Goal: Task Accomplishment & Management: Use online tool/utility

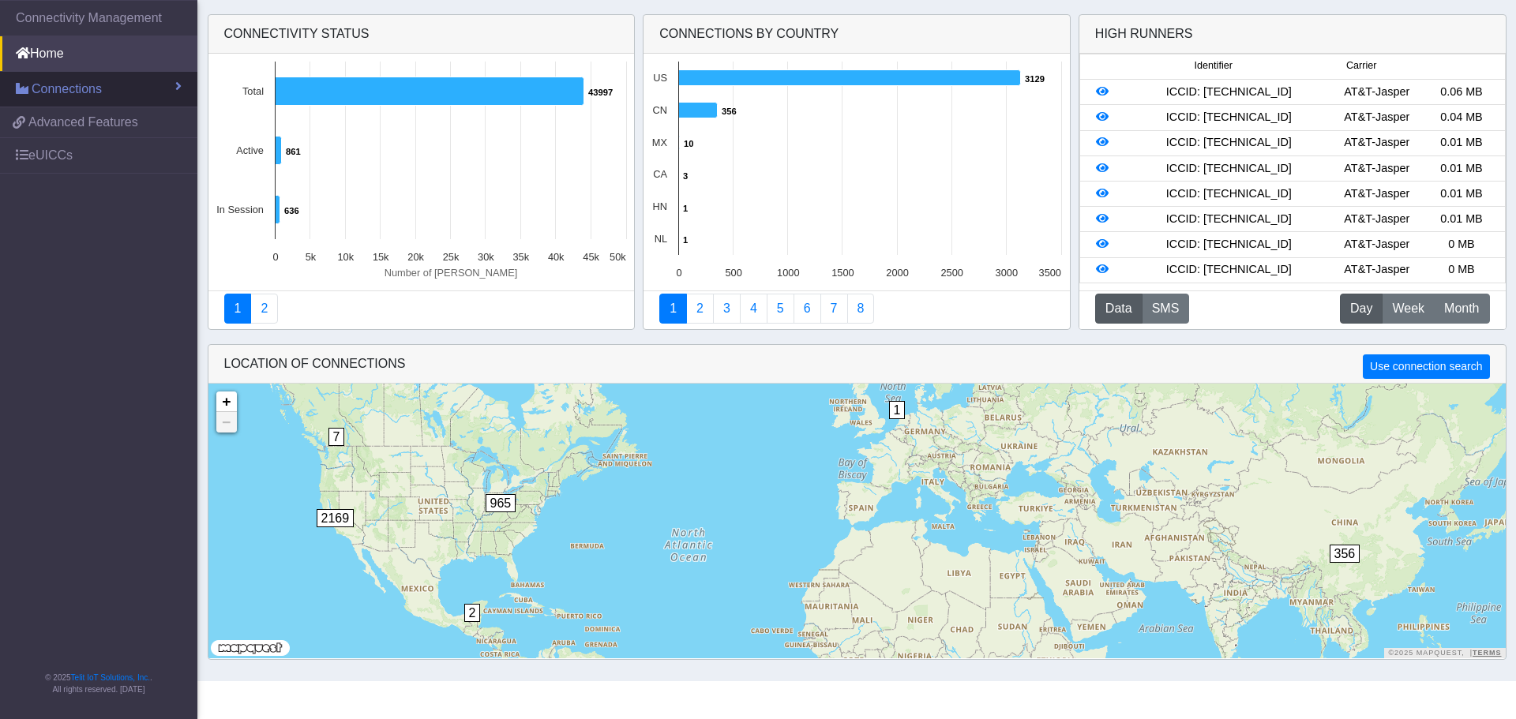
click at [115, 87] on link "Connections" at bounding box center [98, 89] width 197 height 35
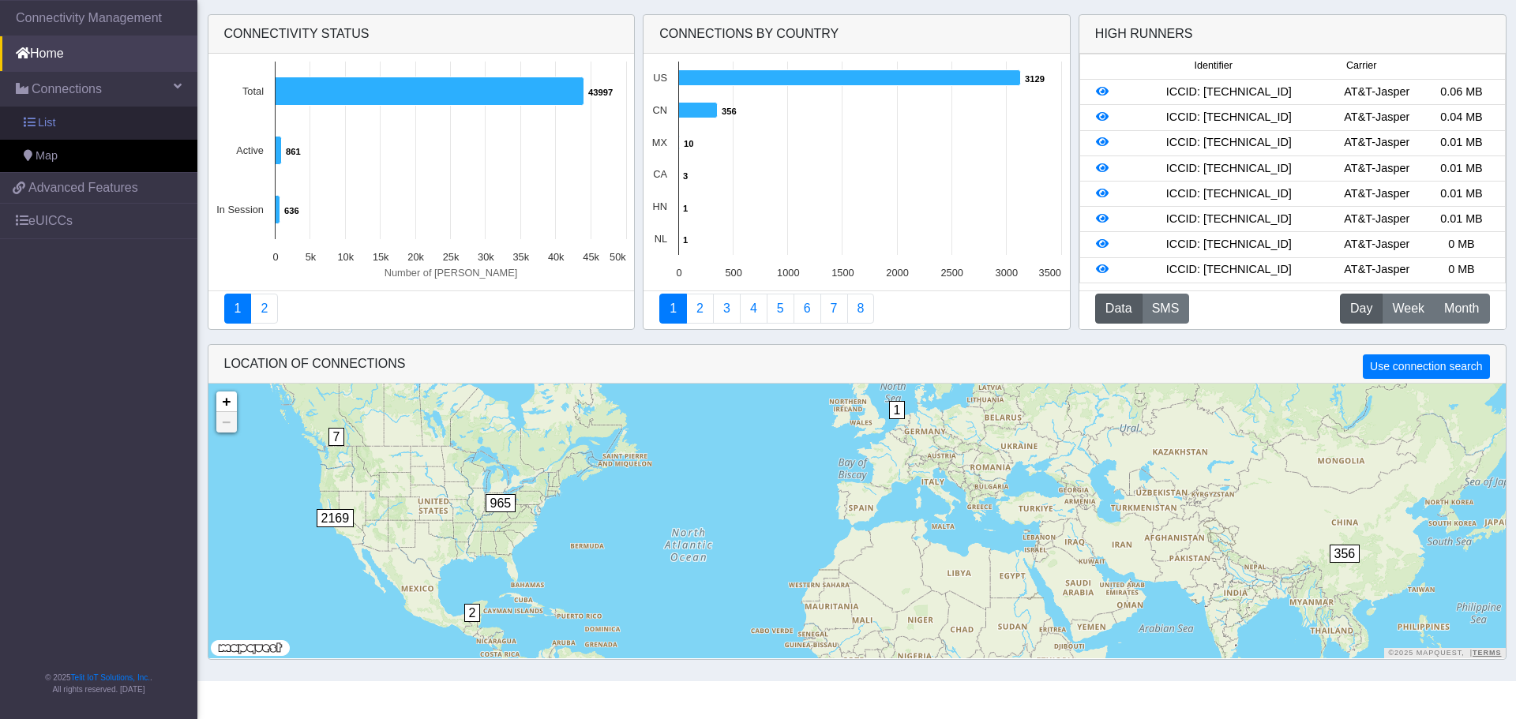
click at [52, 122] on span "List" at bounding box center [46, 122] width 17 height 17
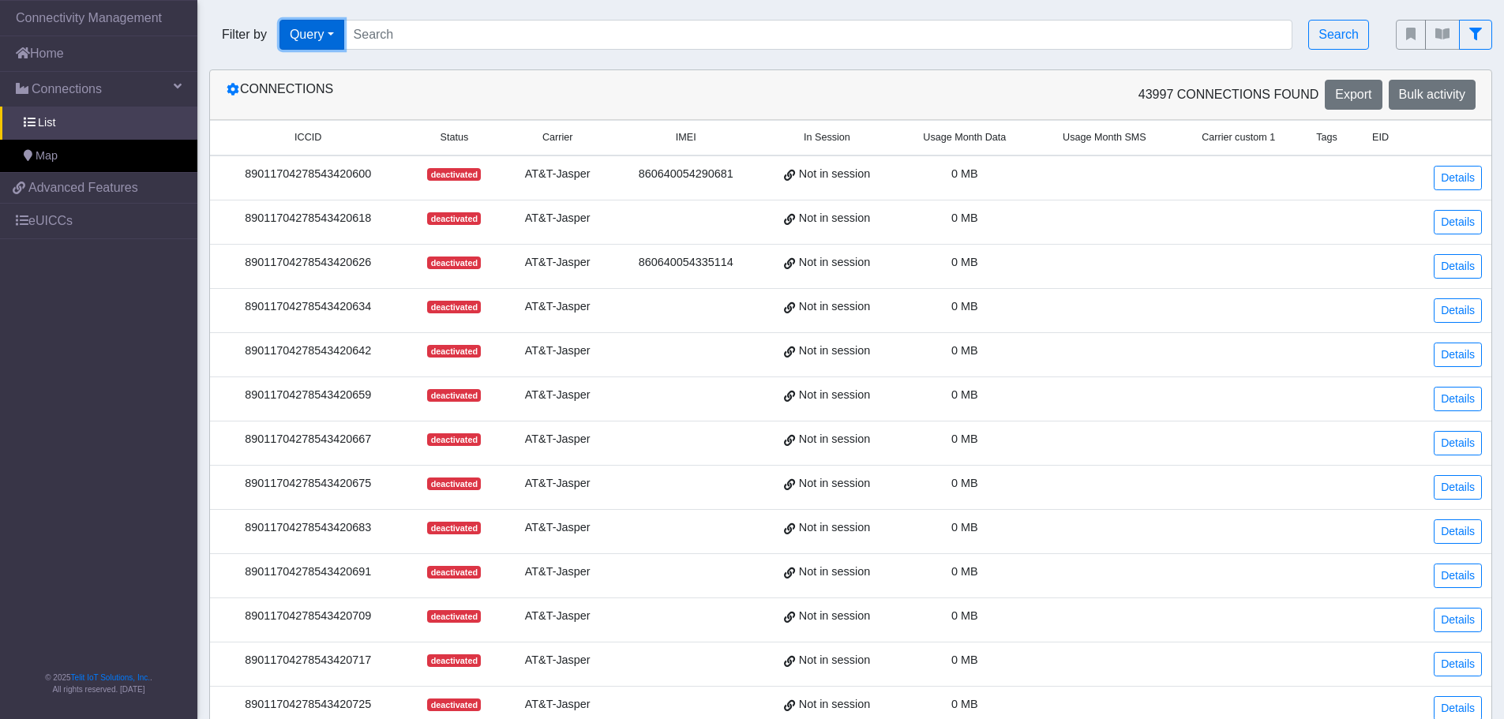
click at [328, 31] on button "Query" at bounding box center [311, 35] width 65 height 30
click at [351, 178] on button "Operator" at bounding box center [342, 171] width 125 height 25
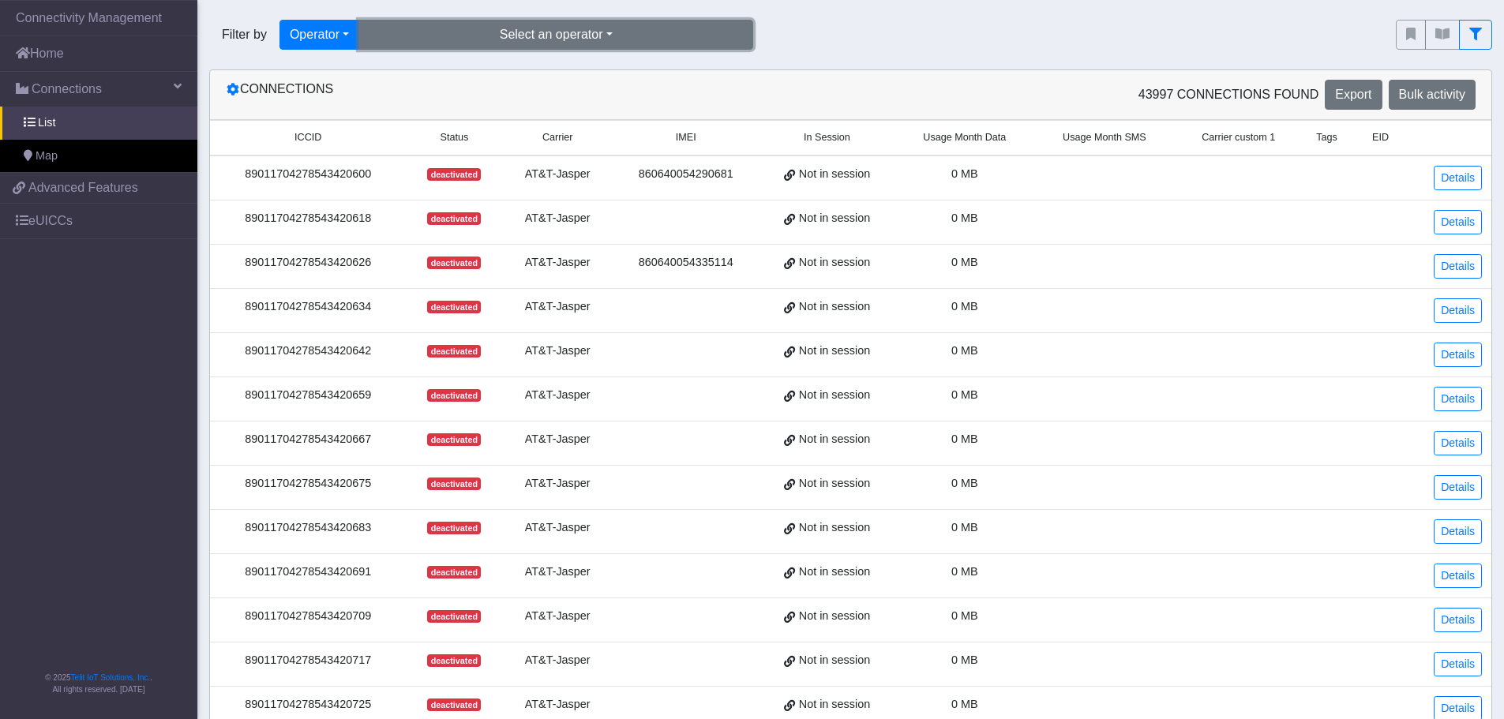
click at [576, 27] on button "Select an operator" at bounding box center [555, 35] width 395 height 30
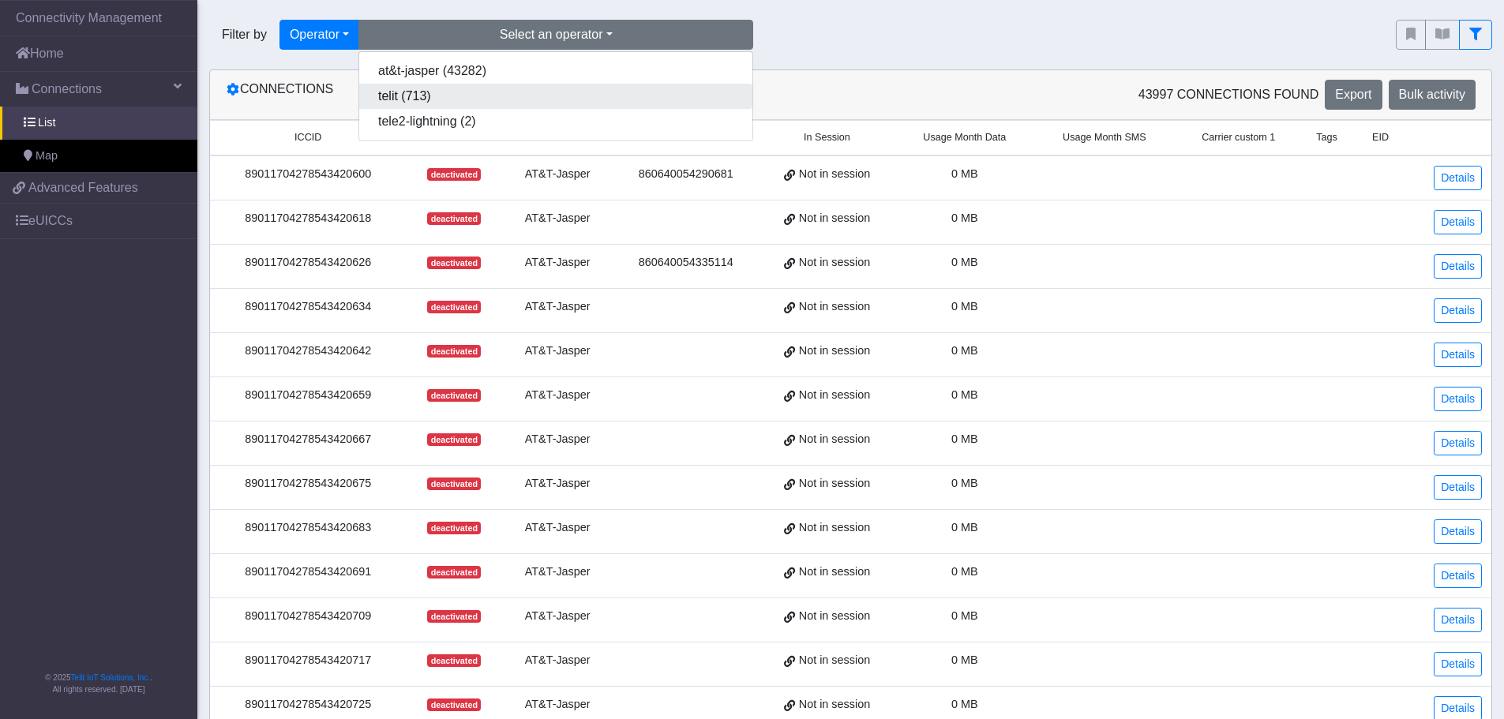
click at [565, 99] on button "telit (713)" at bounding box center [555, 96] width 393 height 25
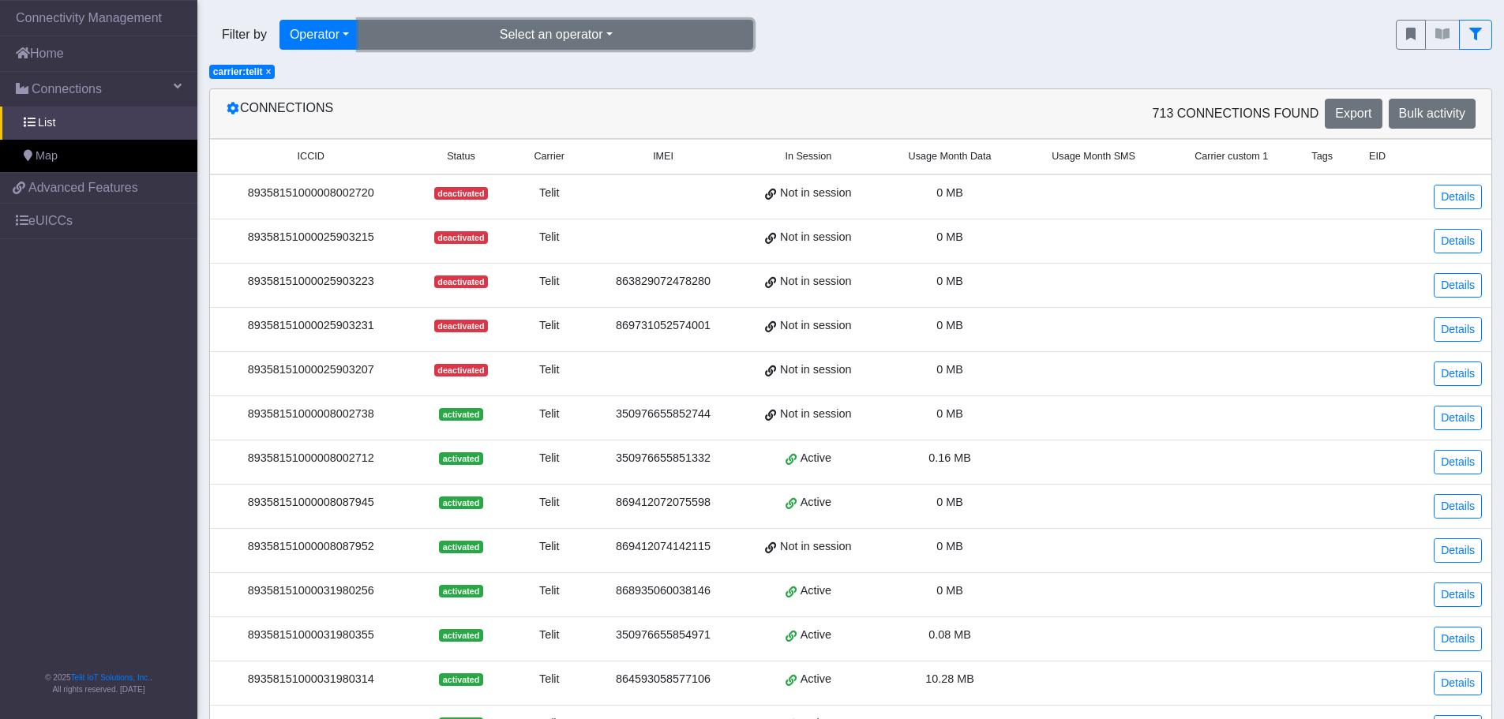
click at [434, 36] on button "Select an operator" at bounding box center [555, 35] width 395 height 30
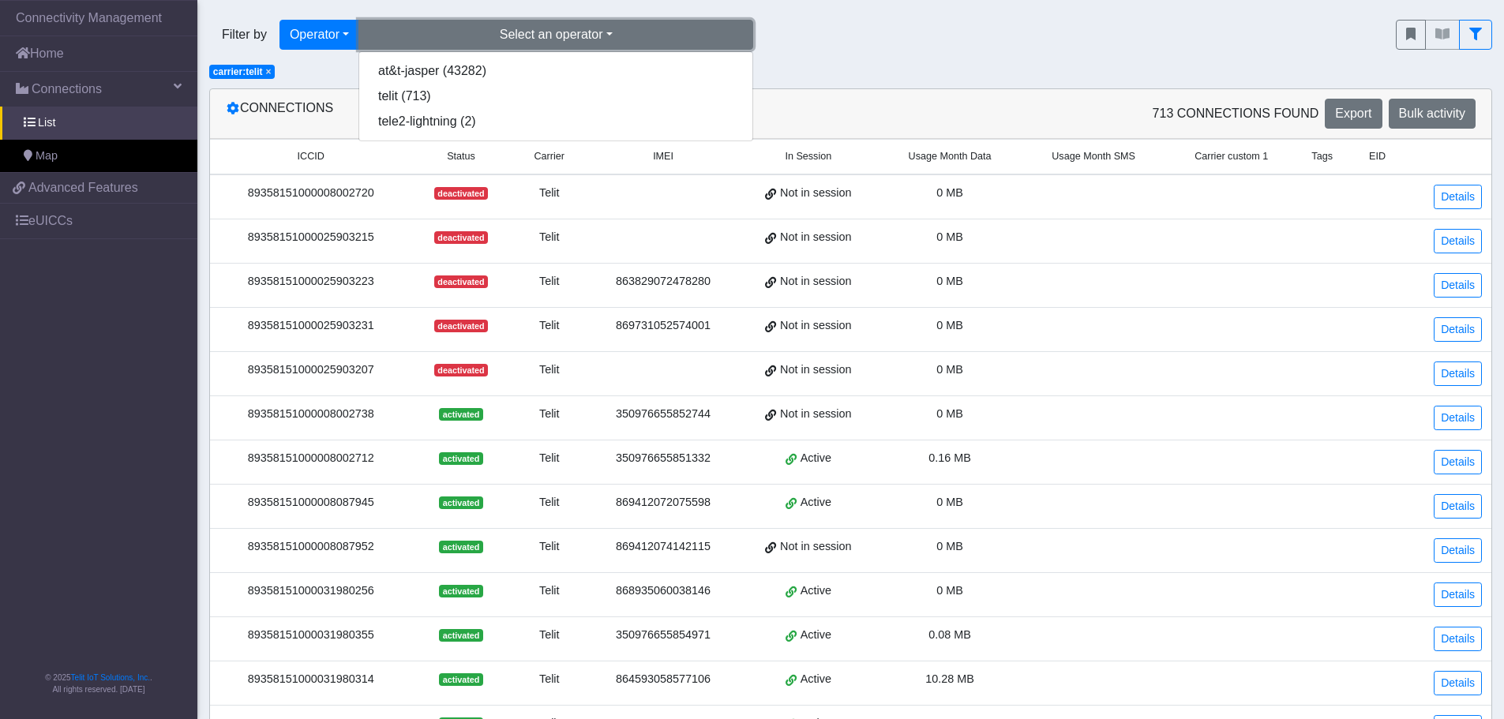
click at [434, 36] on button "Select an operator" at bounding box center [555, 35] width 395 height 30
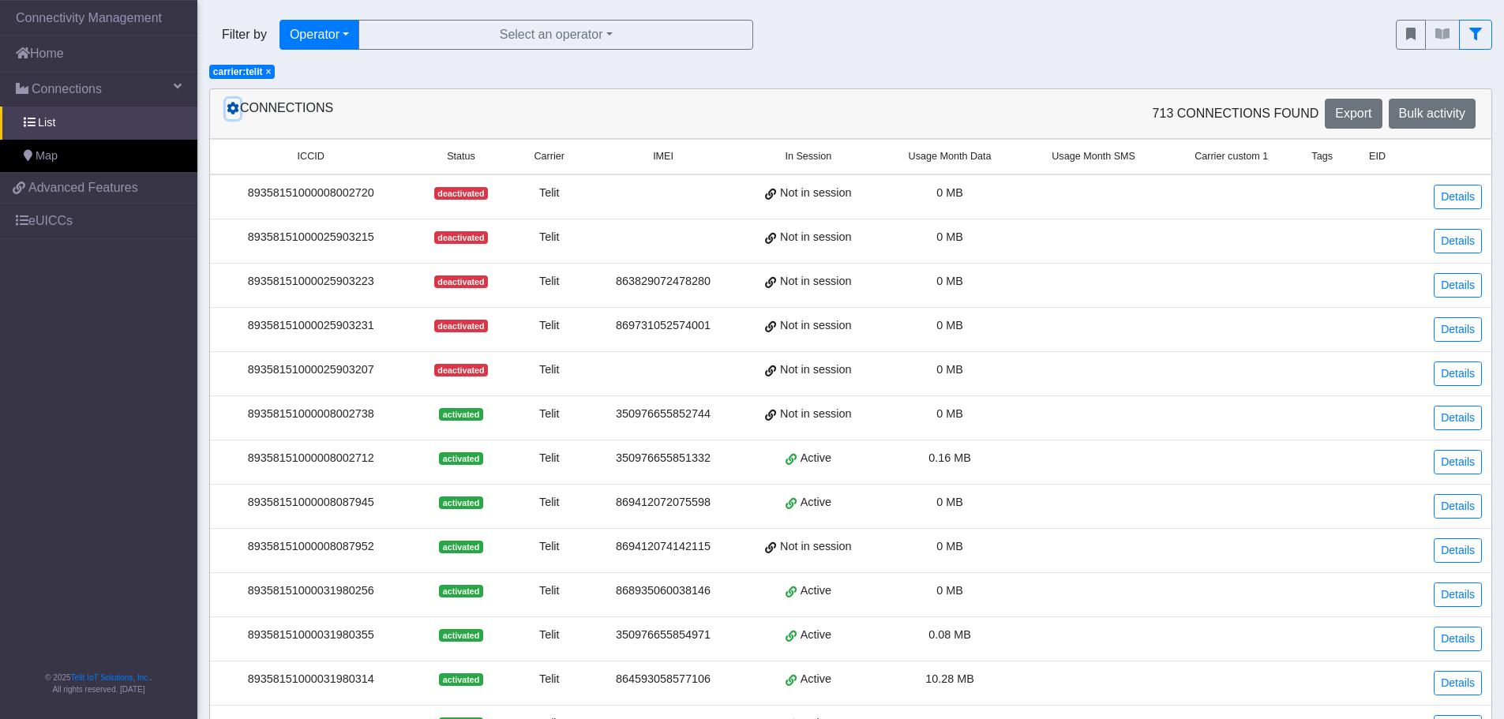
click at [234, 107] on icon at bounding box center [233, 108] width 13 height 13
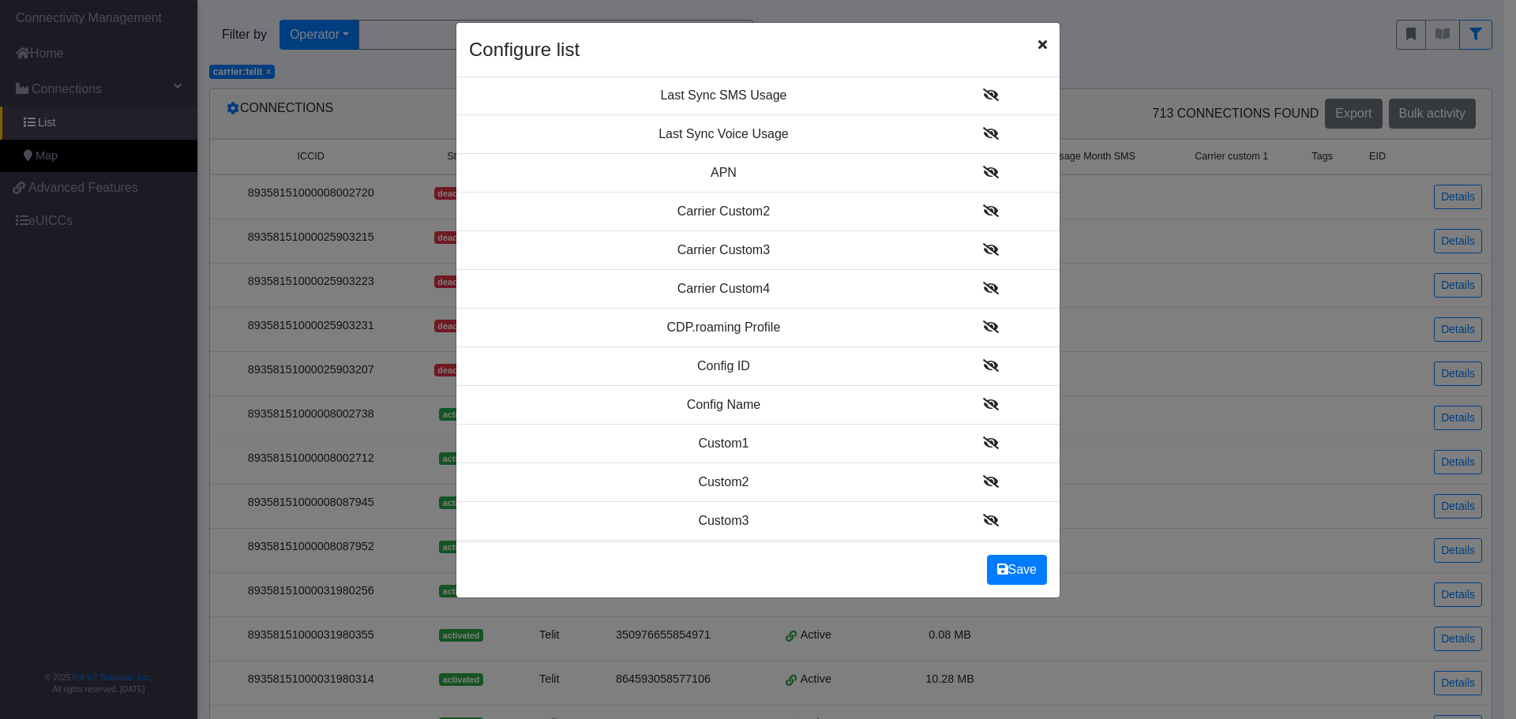
scroll to position [553, 0]
click at [983, 208] on icon at bounding box center [991, 209] width 16 height 13
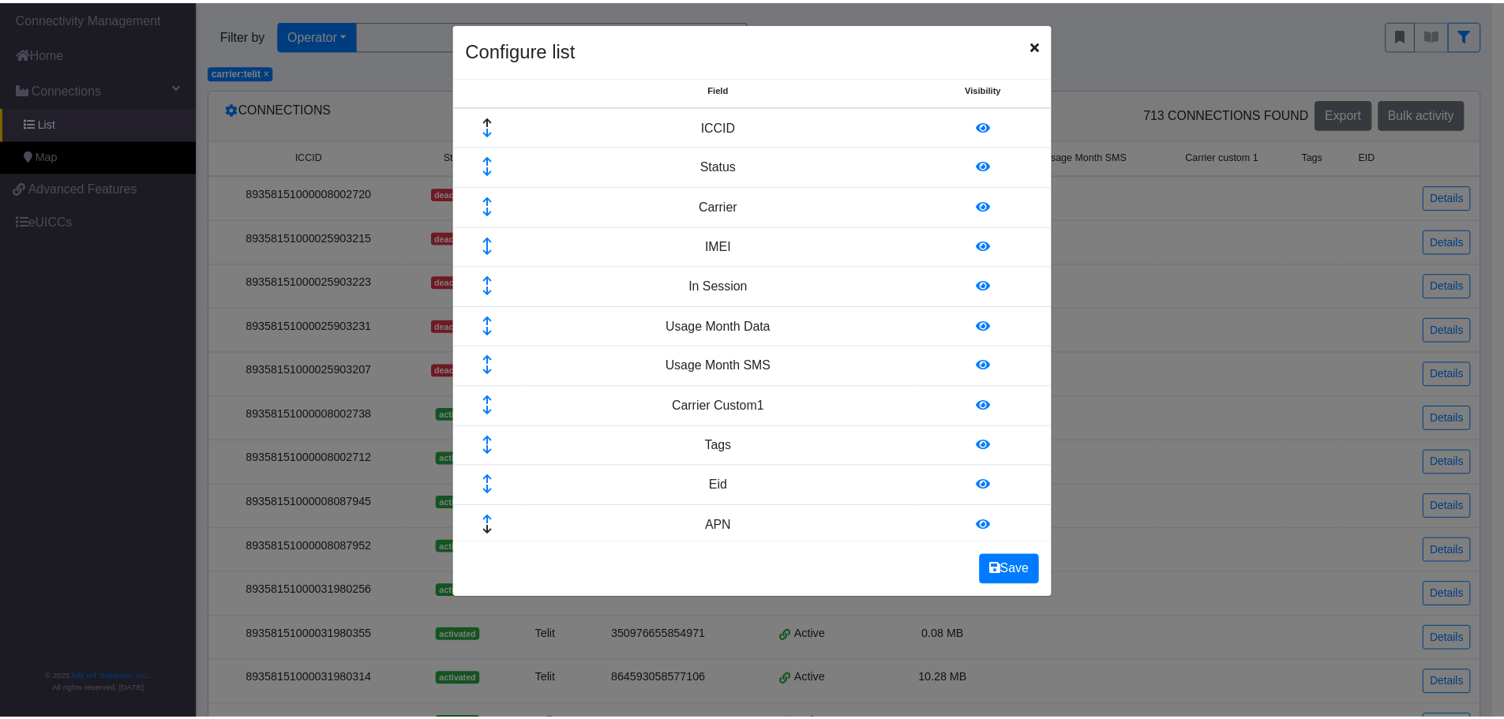
scroll to position [0, 0]
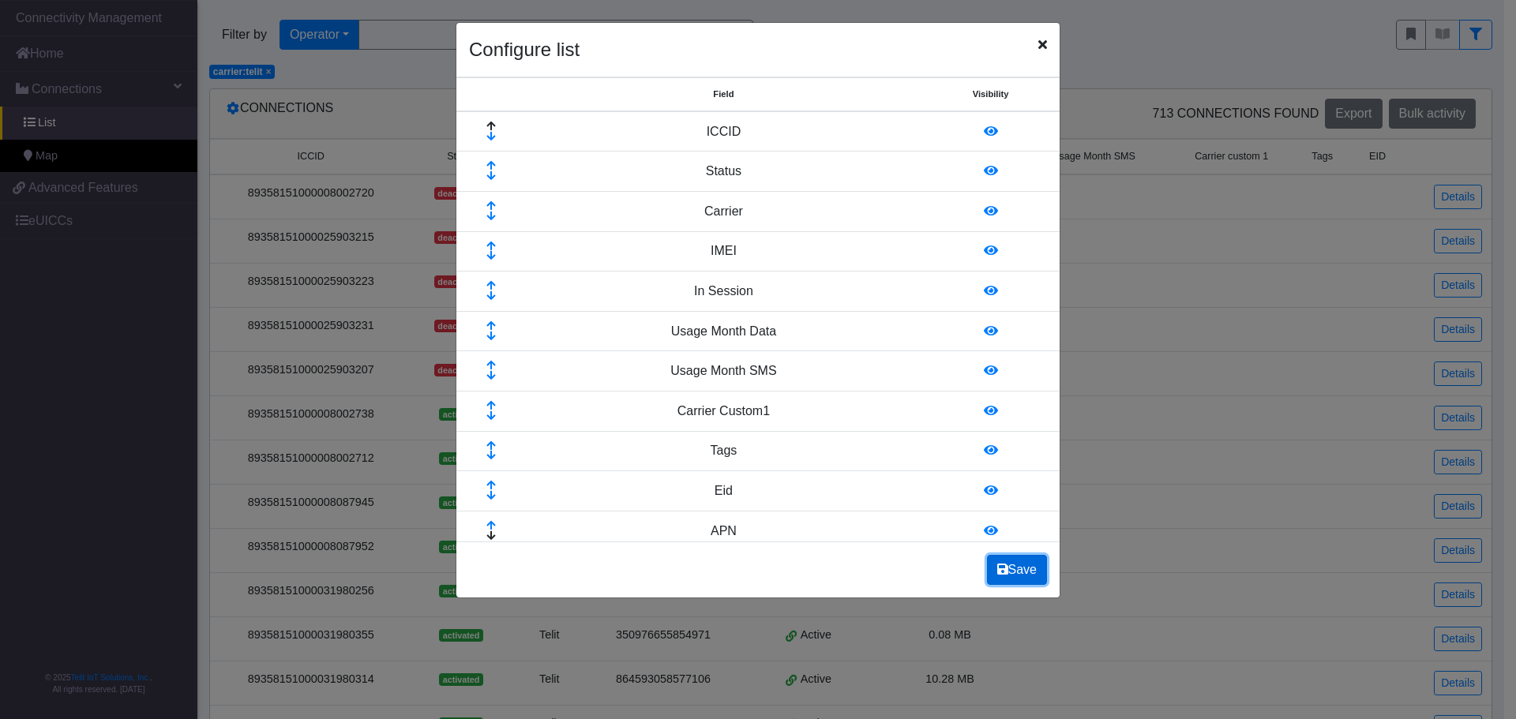
click at [1033, 568] on button "Save" at bounding box center [1017, 570] width 60 height 30
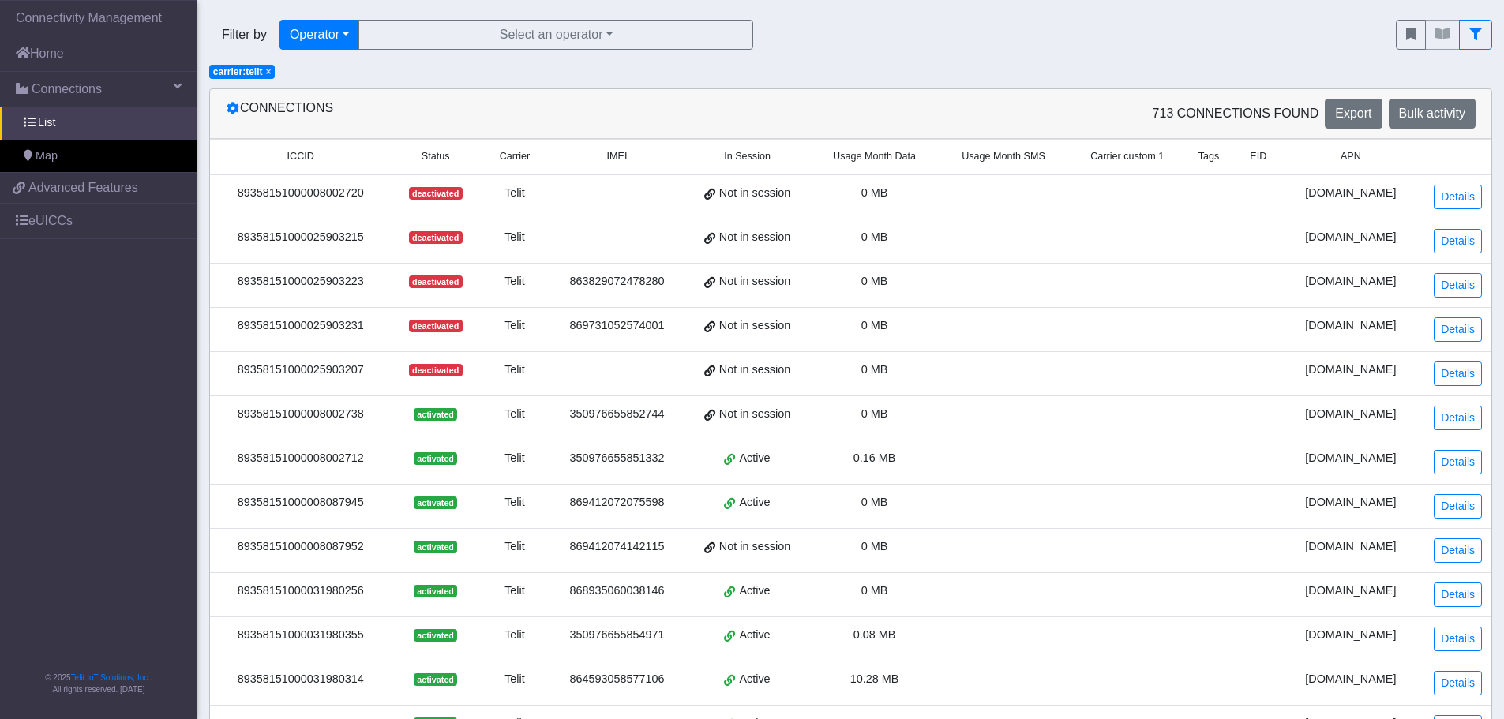
click at [322, 683] on div "89358151000031980314" at bounding box center [300, 679] width 162 height 17
click at [1449, 683] on link "Details" at bounding box center [1458, 683] width 48 height 24
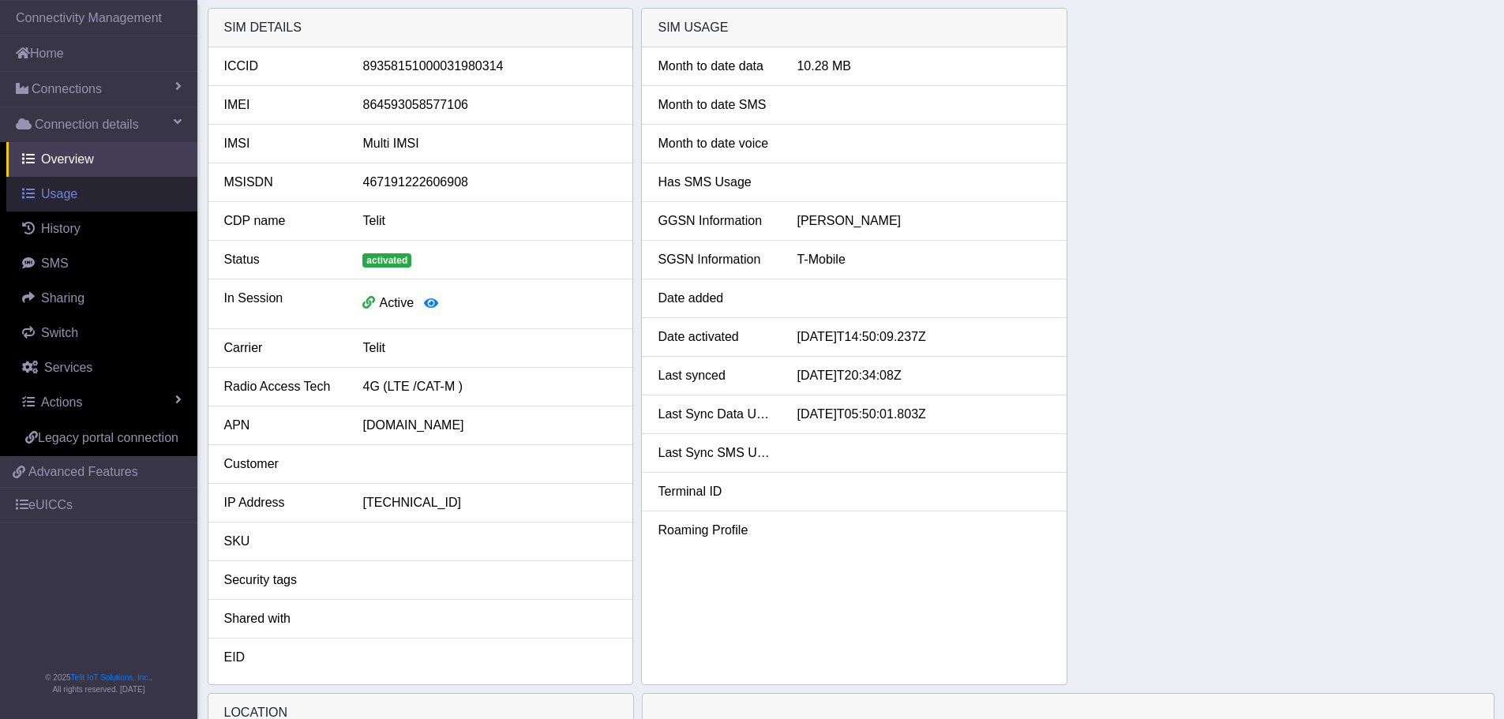
click at [114, 205] on link "Usage" at bounding box center [101, 194] width 191 height 35
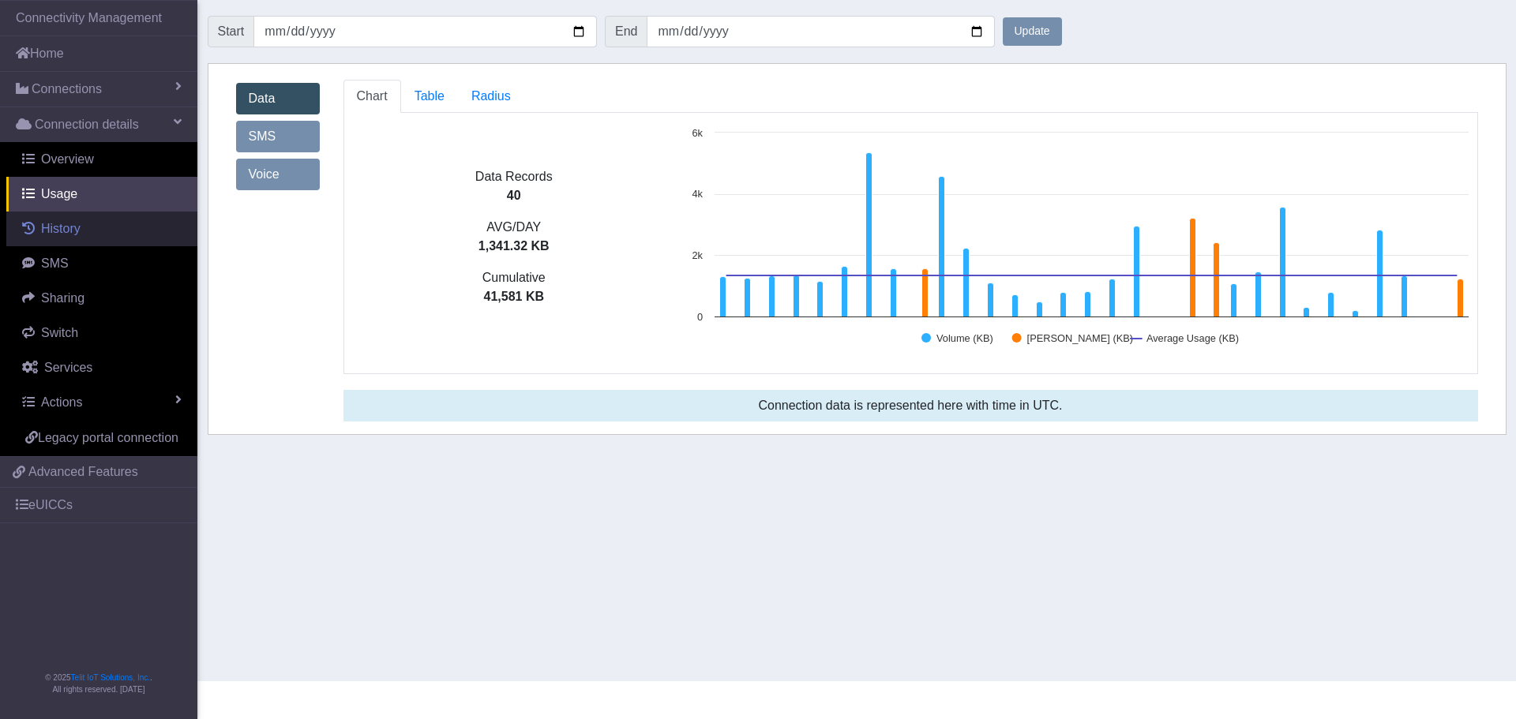
click at [152, 215] on link "History" at bounding box center [101, 229] width 191 height 35
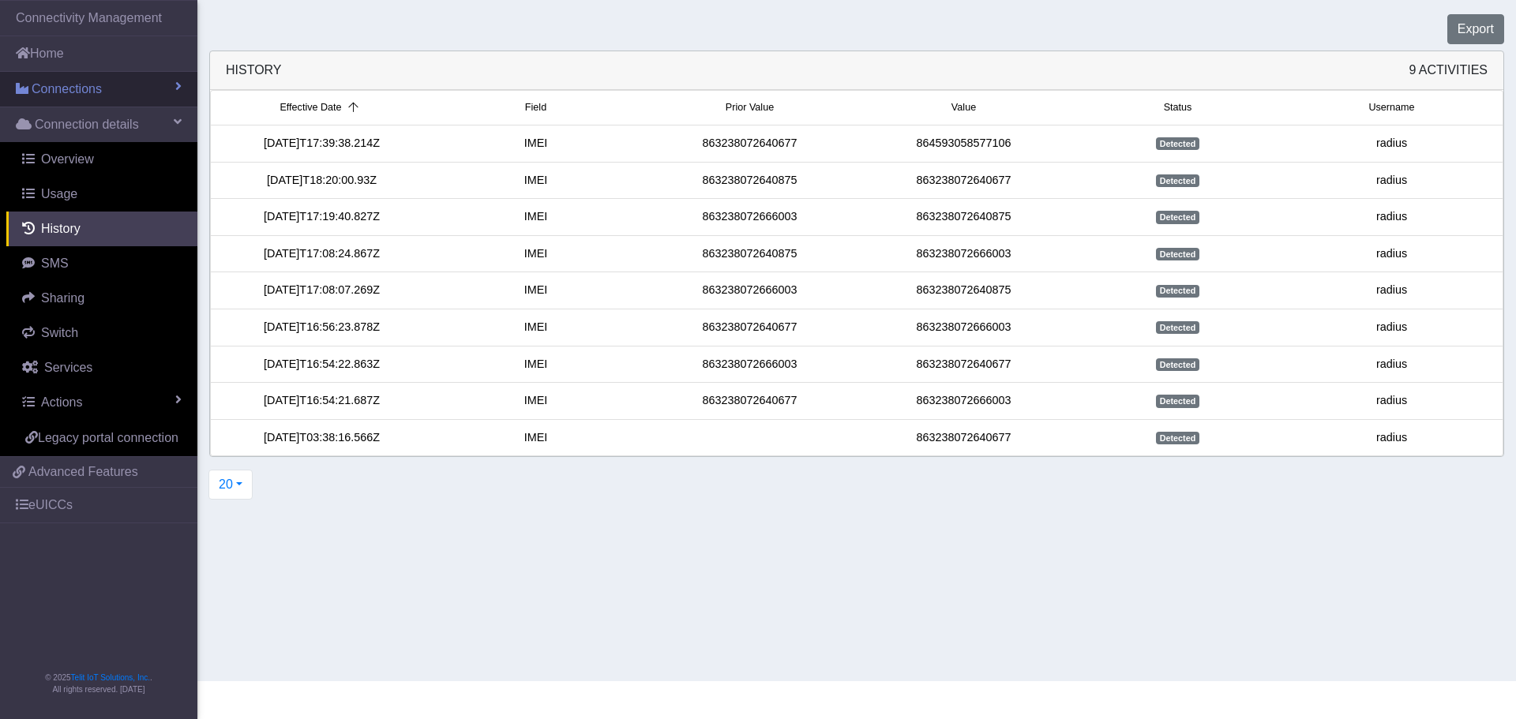
click at [119, 77] on link "Connections" at bounding box center [98, 89] width 197 height 35
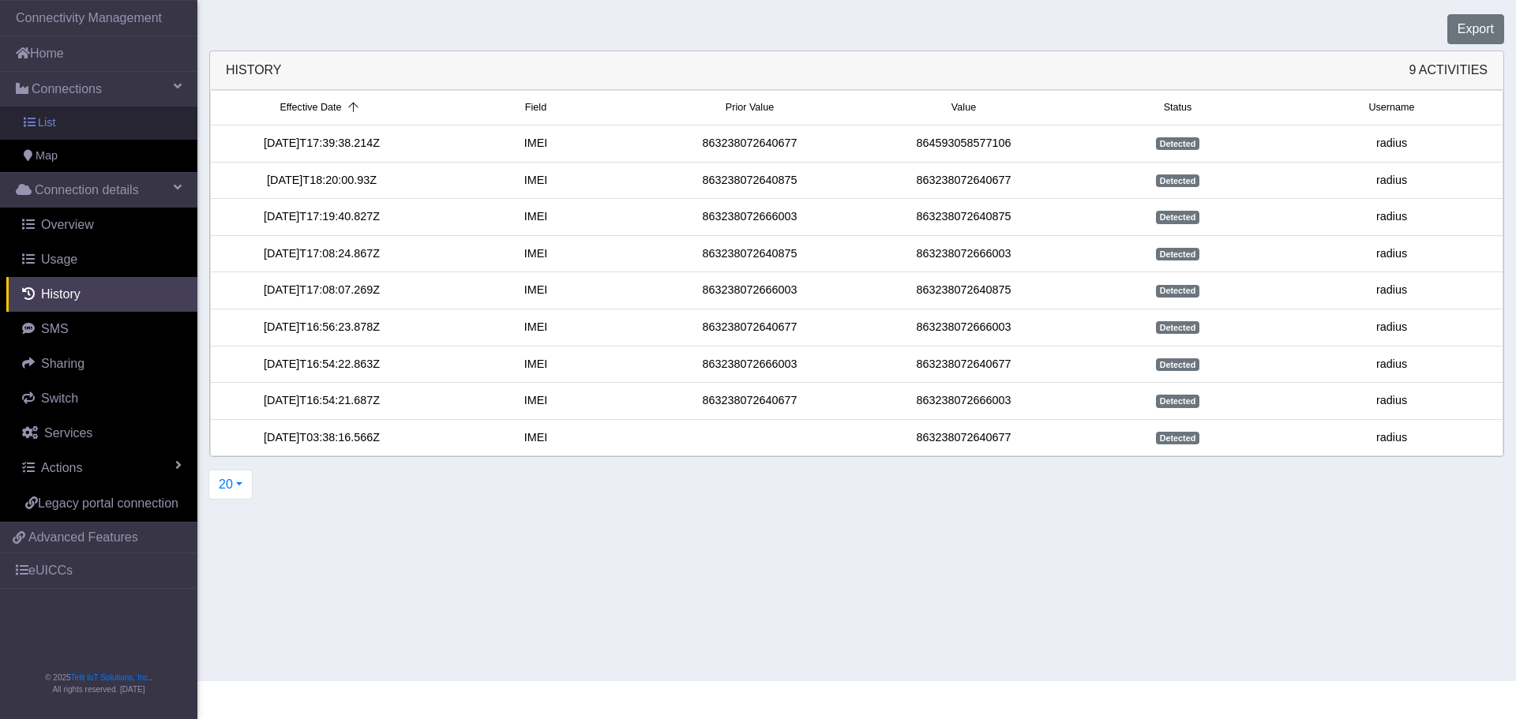
click at [106, 126] on link "List" at bounding box center [98, 123] width 197 height 33
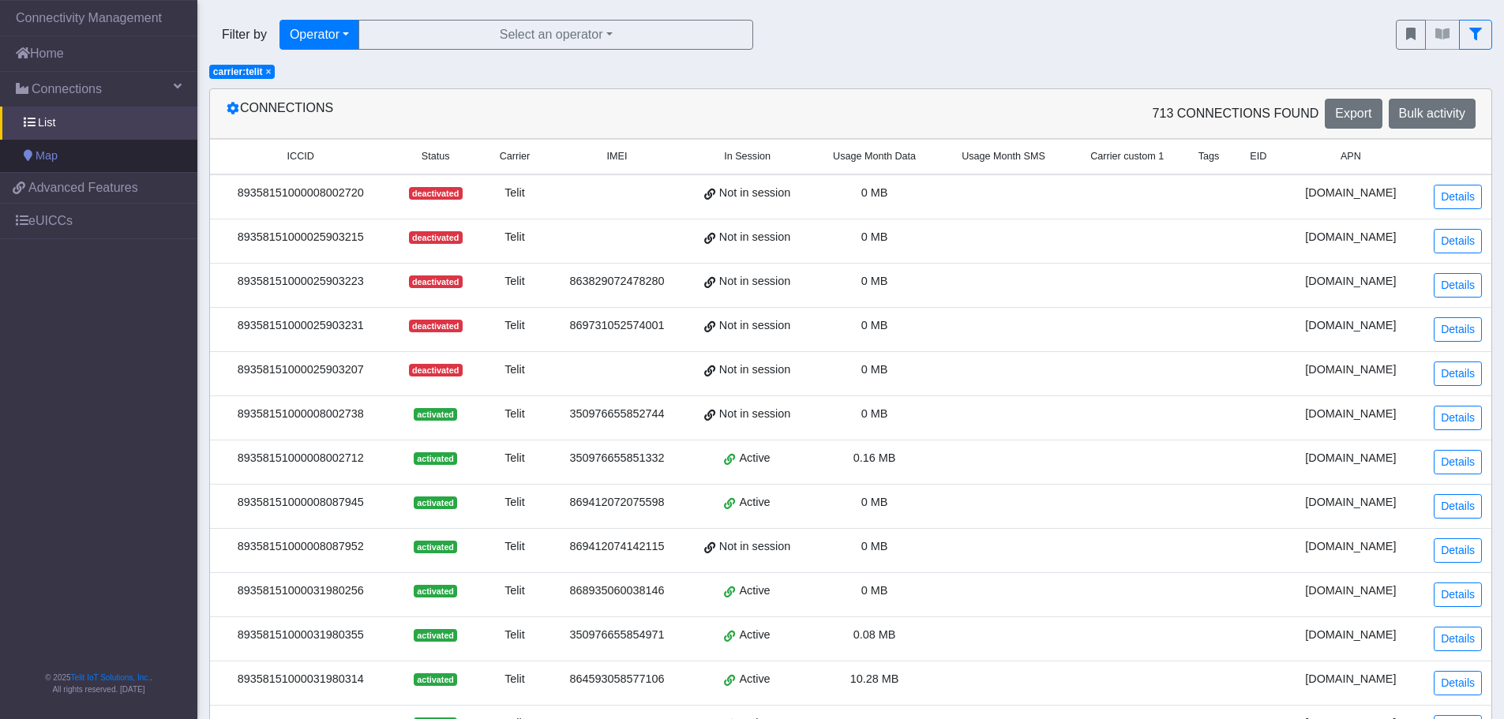
click at [102, 153] on link "Map" at bounding box center [98, 156] width 197 height 33
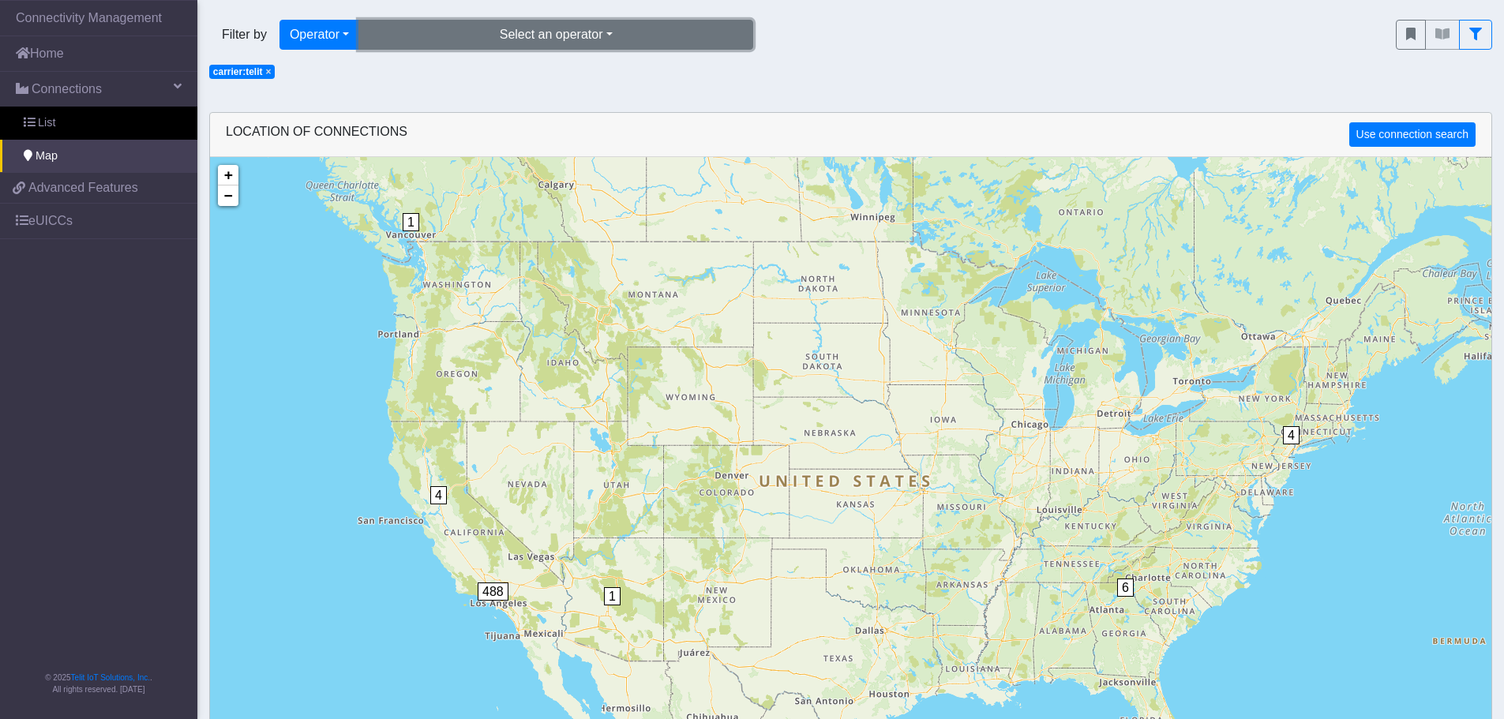
click at [487, 29] on button "Select an operator" at bounding box center [555, 35] width 395 height 30
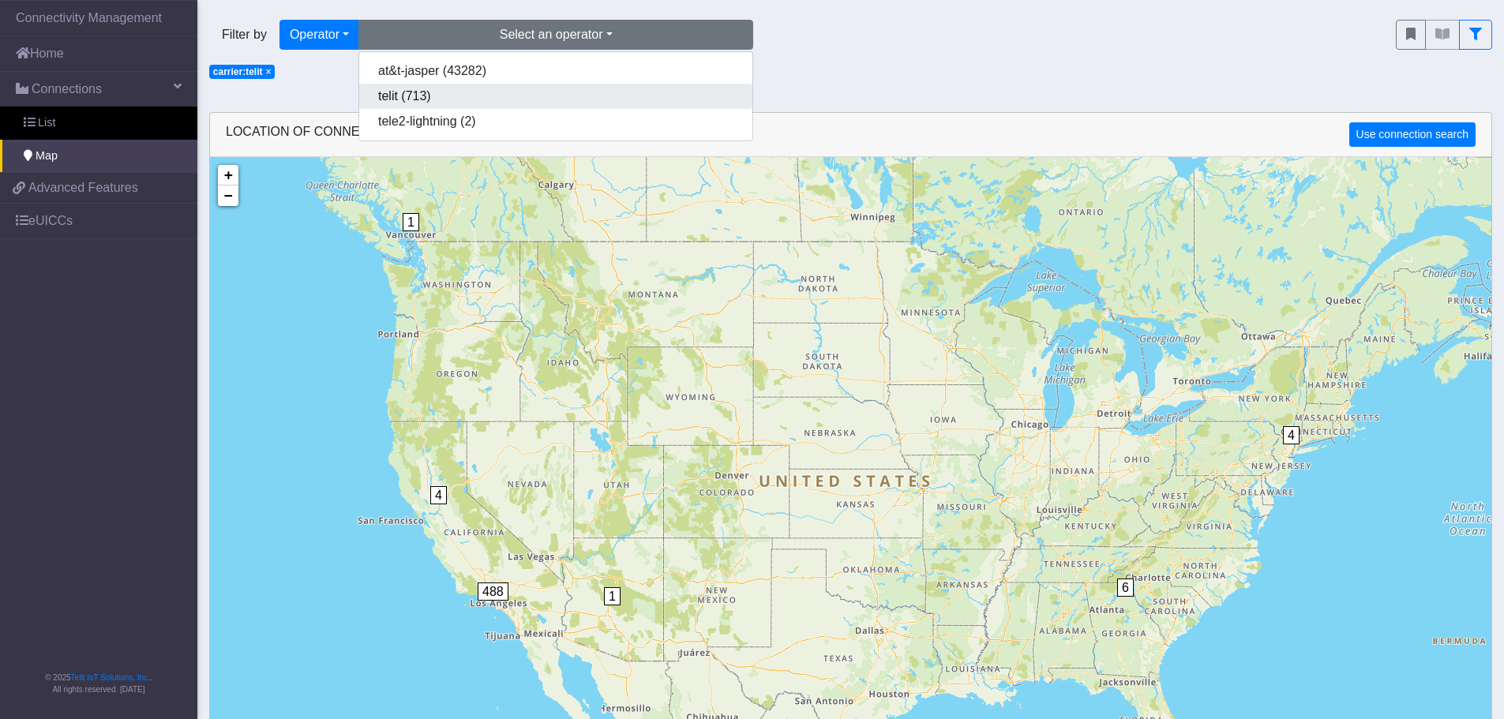
click at [489, 88] on button "telit (713)" at bounding box center [555, 96] width 393 height 25
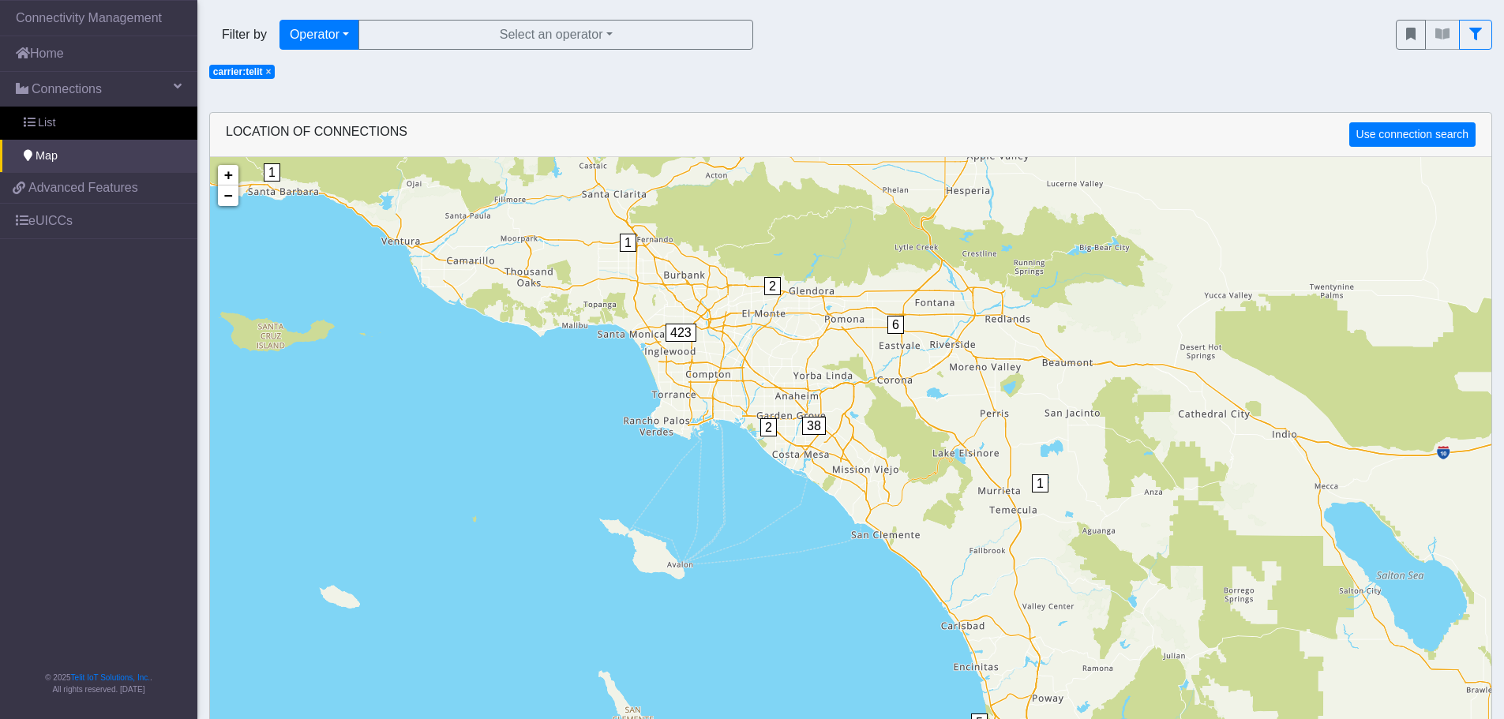
drag, startPoint x: 429, startPoint y: 639, endPoint x: 609, endPoint y: 302, distance: 382.2
click at [610, 300] on div "1 1 1 1 1 2 5 5 1 2 6 38 1 2 423 + − ©2025 MapQuest, | Terms" at bounding box center [850, 516] width 1281 height 719
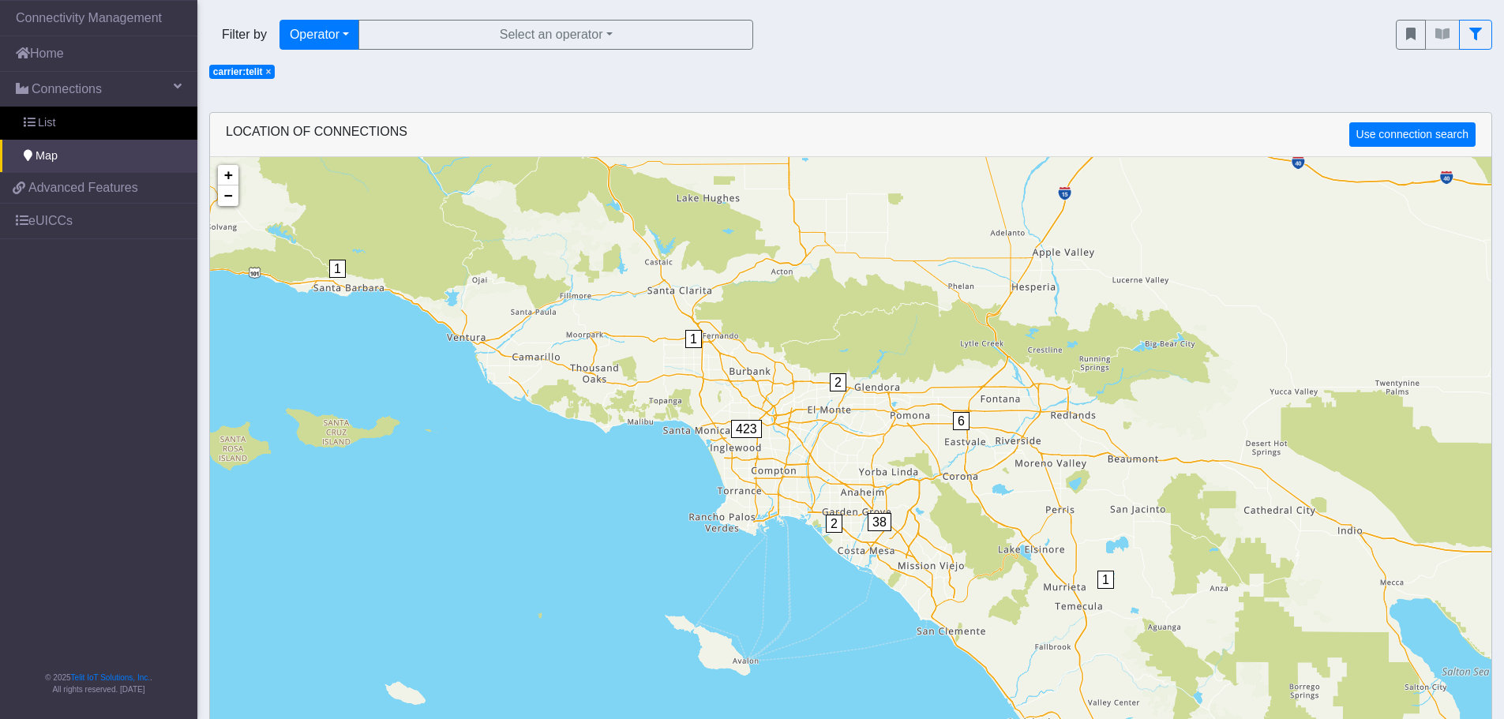
drag, startPoint x: 562, startPoint y: 410, endPoint x: 778, endPoint y: 553, distance: 259.3
click at [798, 564] on div "1 1 1 1 2 5 5 1 2 6 38 1 2 423 + − ©2025 MapQuest, | Terms" at bounding box center [850, 516] width 1281 height 719
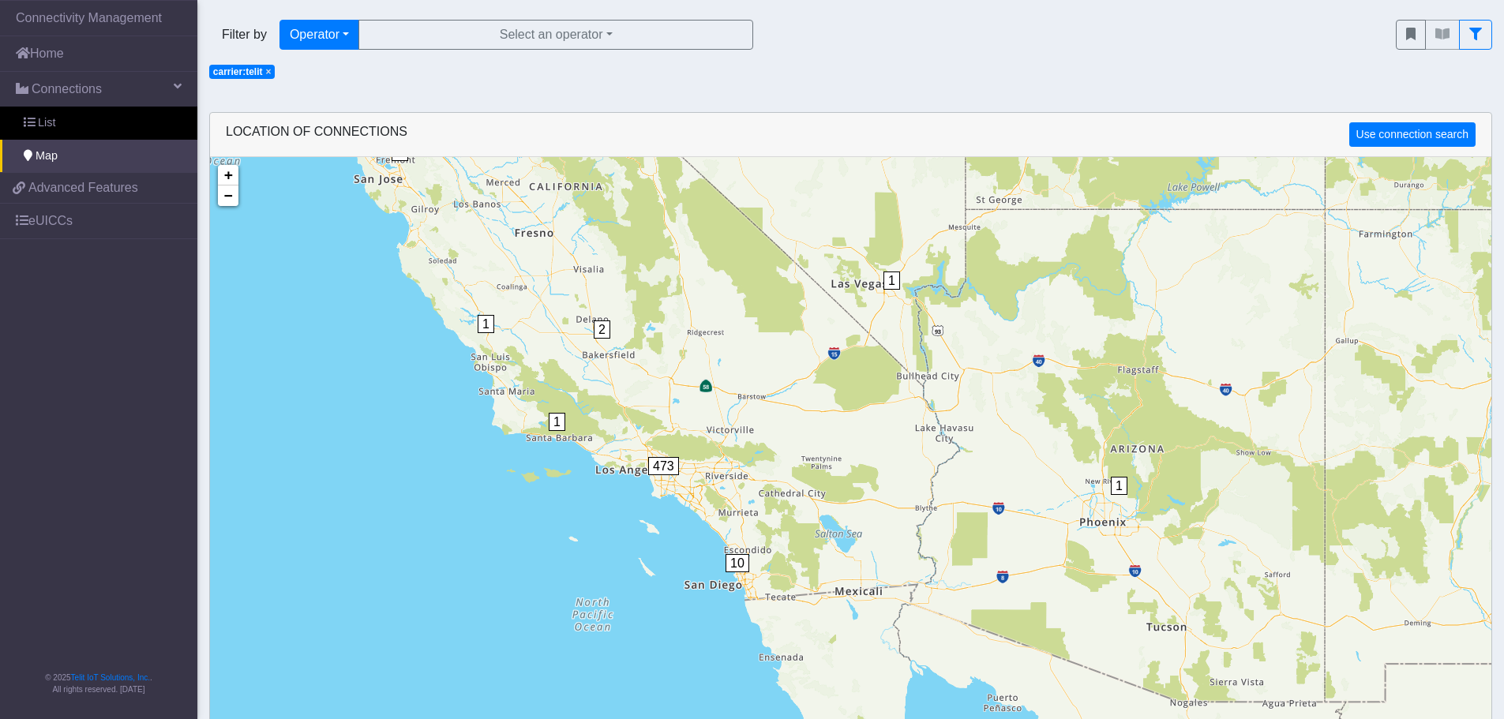
click at [485, 318] on span "1" at bounding box center [486, 324] width 17 height 18
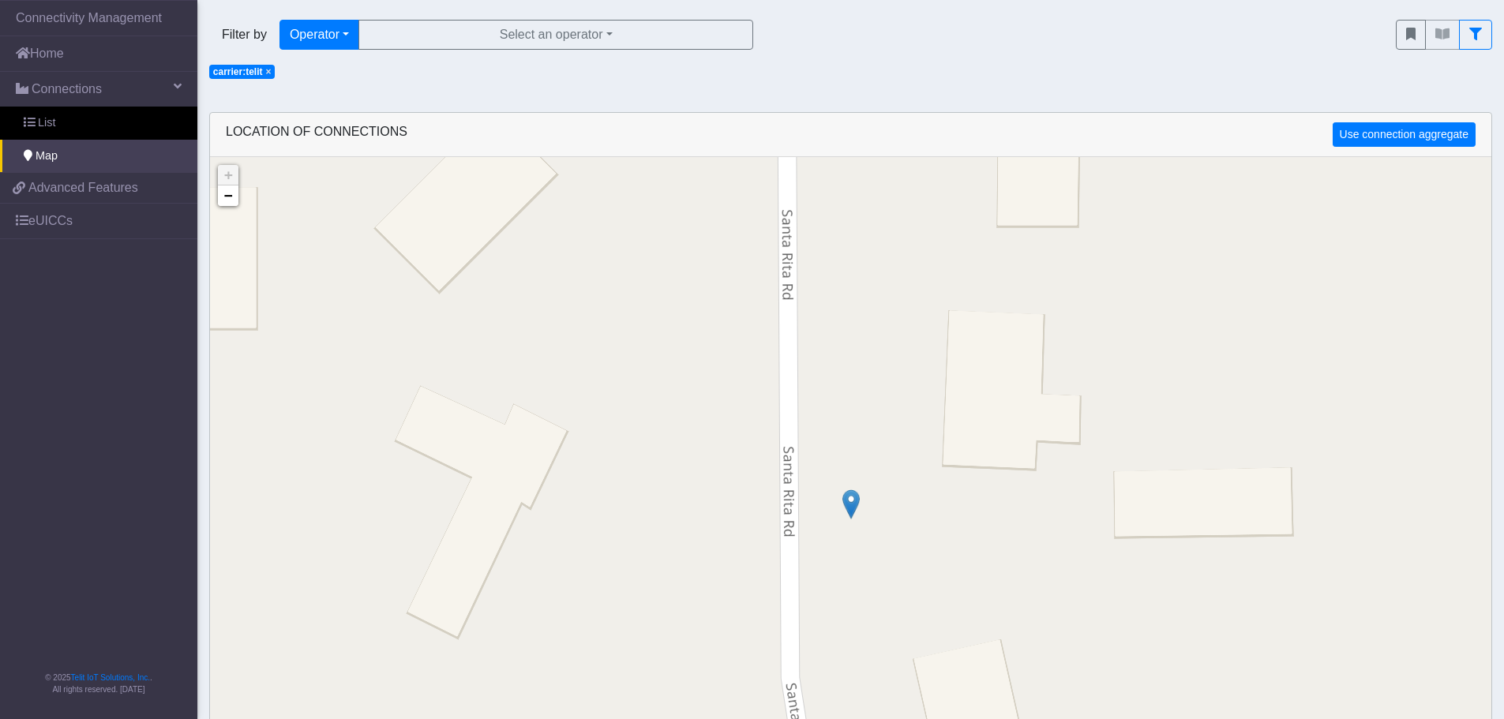
click at [848, 503] on img at bounding box center [850, 504] width 17 height 30
click at [835, 491] on link "Click here" at bounding box center [824, 487] width 42 height 11
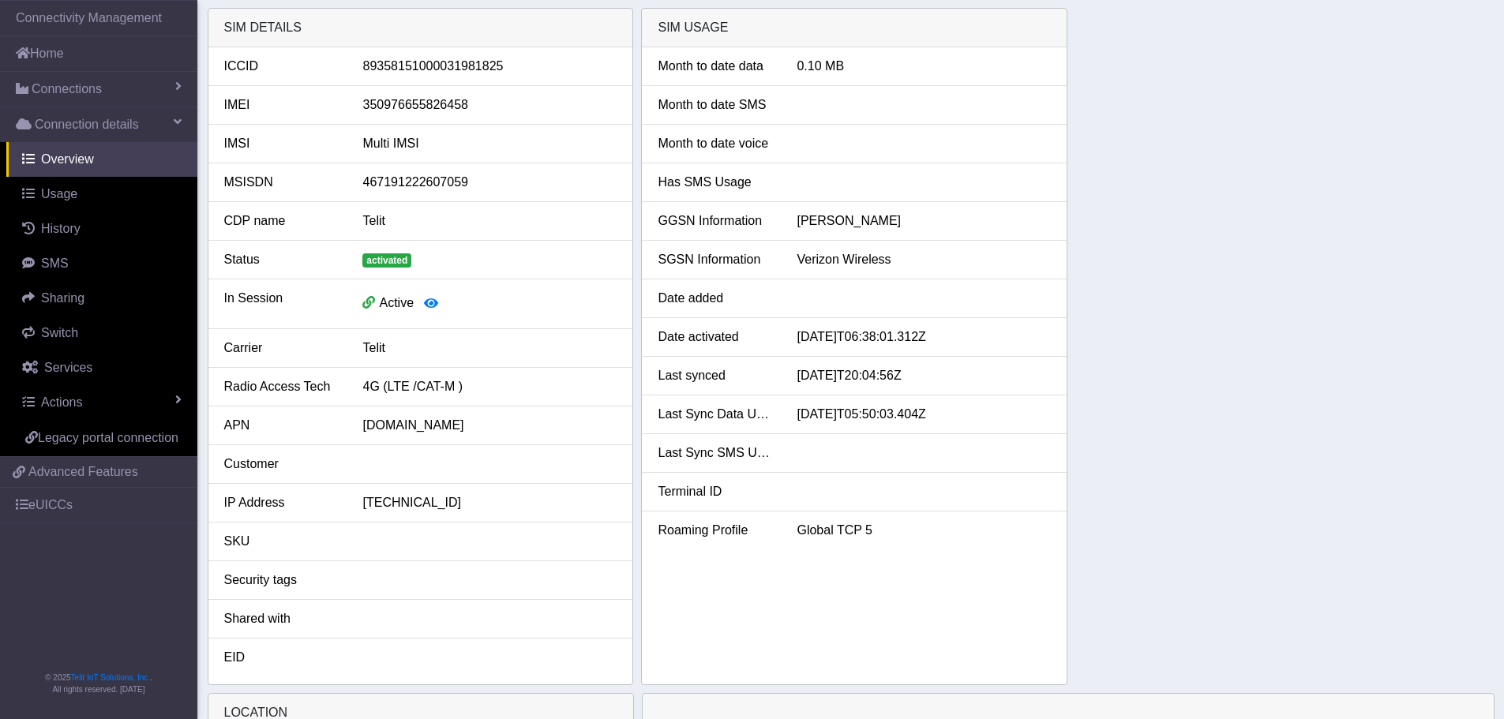
click at [457, 67] on div "89358151000031981825" at bounding box center [490, 66] width 278 height 19
copy div "89358151000031981825"
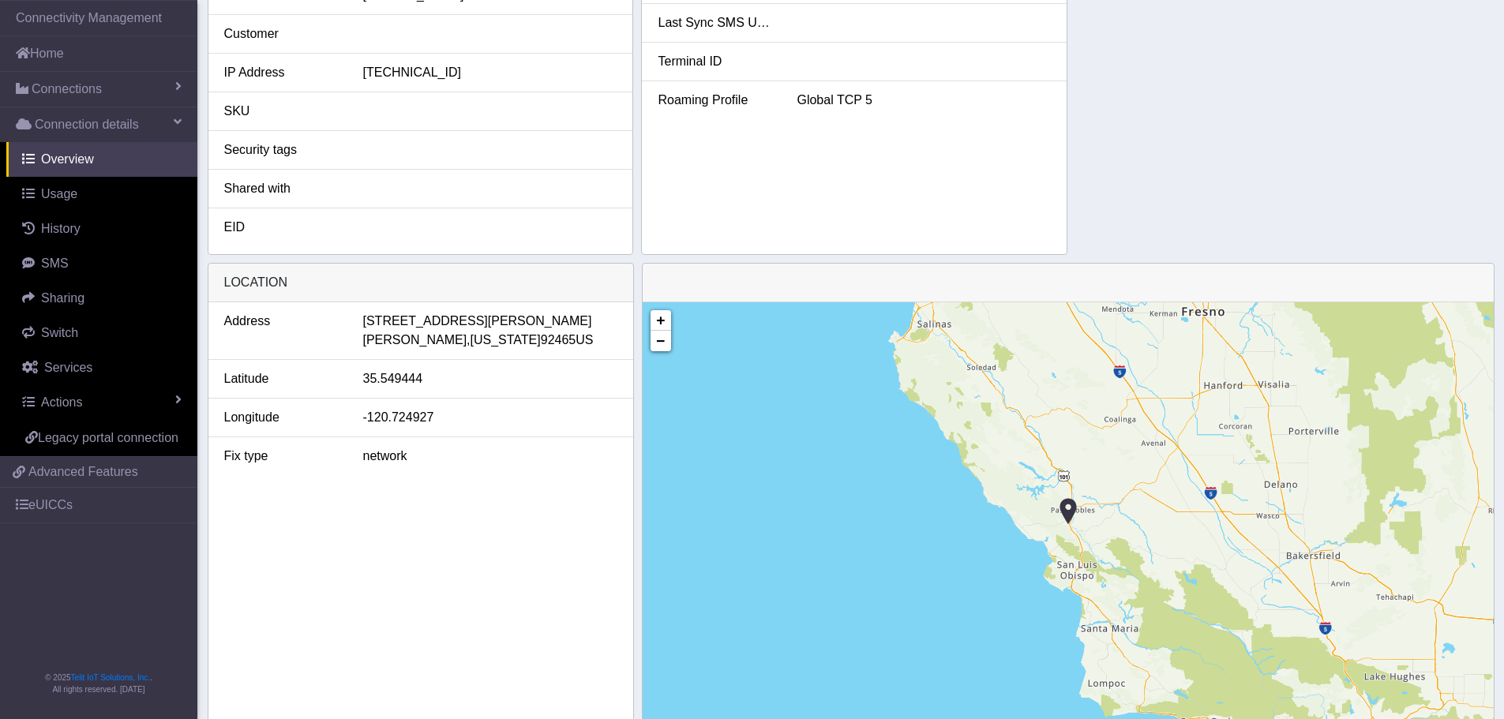
scroll to position [487, 0]
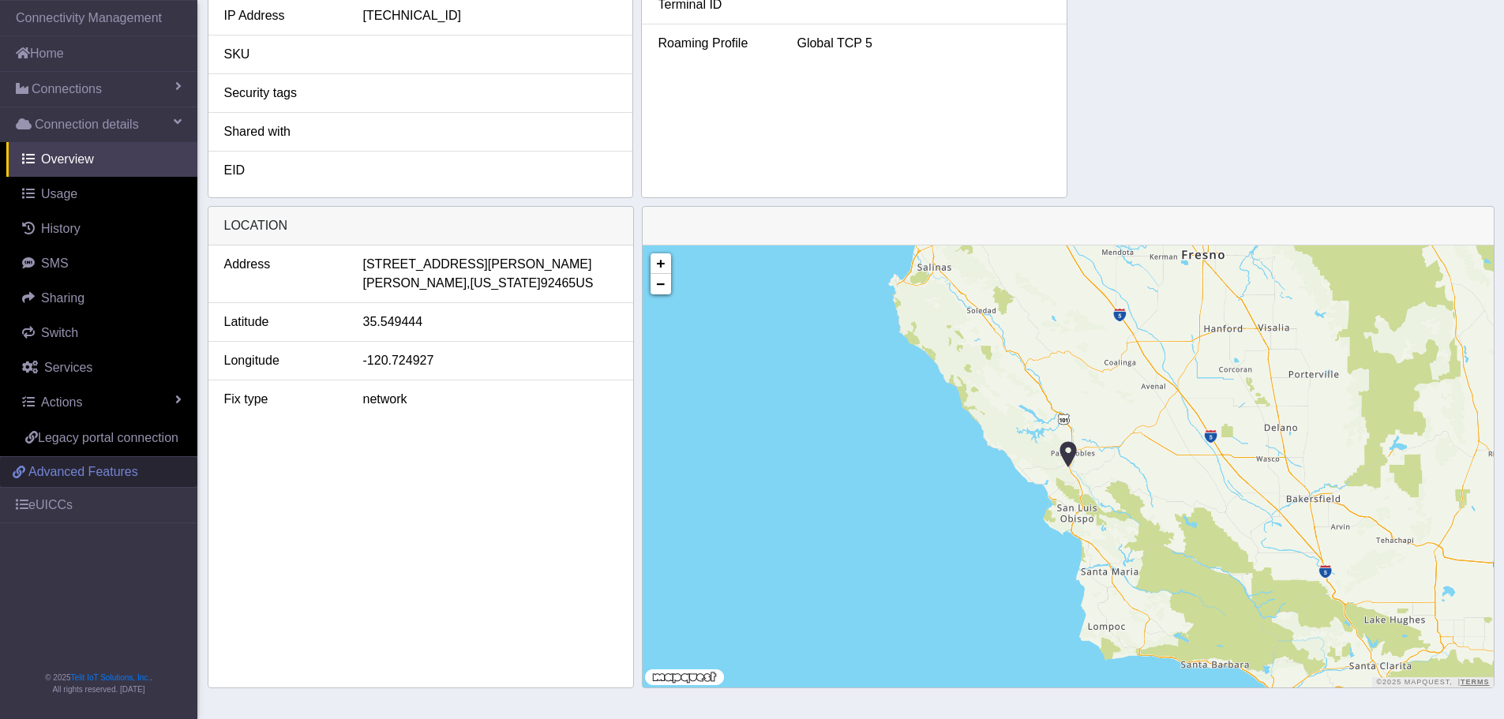
click at [99, 477] on span "Advanced Features" at bounding box center [83, 472] width 110 height 19
